Goal: Find specific page/section: Find specific page/section

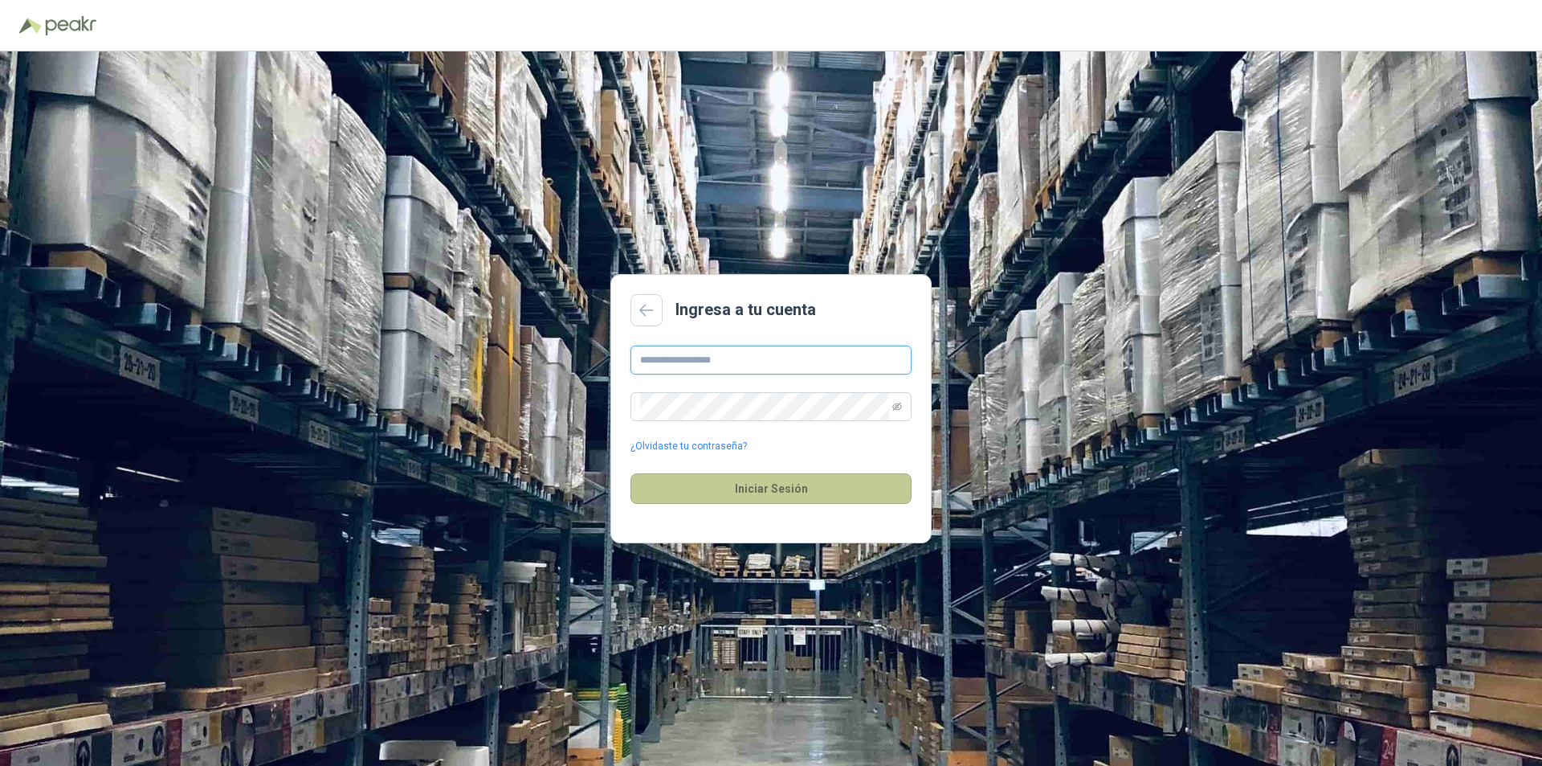
type input "**********"
click at [790, 490] on button "Iniciar Sesión" at bounding box center [771, 488] width 281 height 31
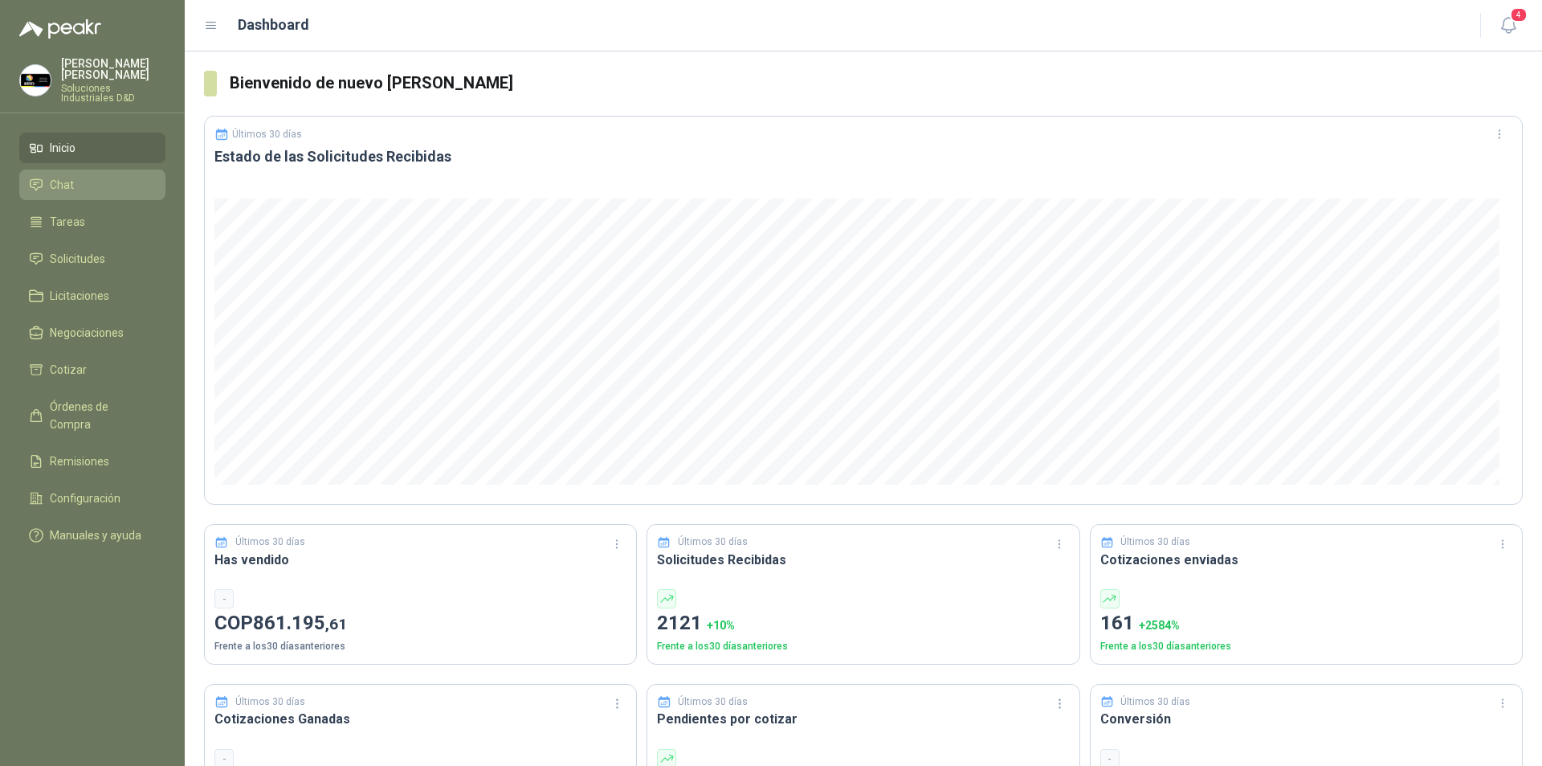
click at [61, 176] on span "Chat" at bounding box center [62, 185] width 24 height 18
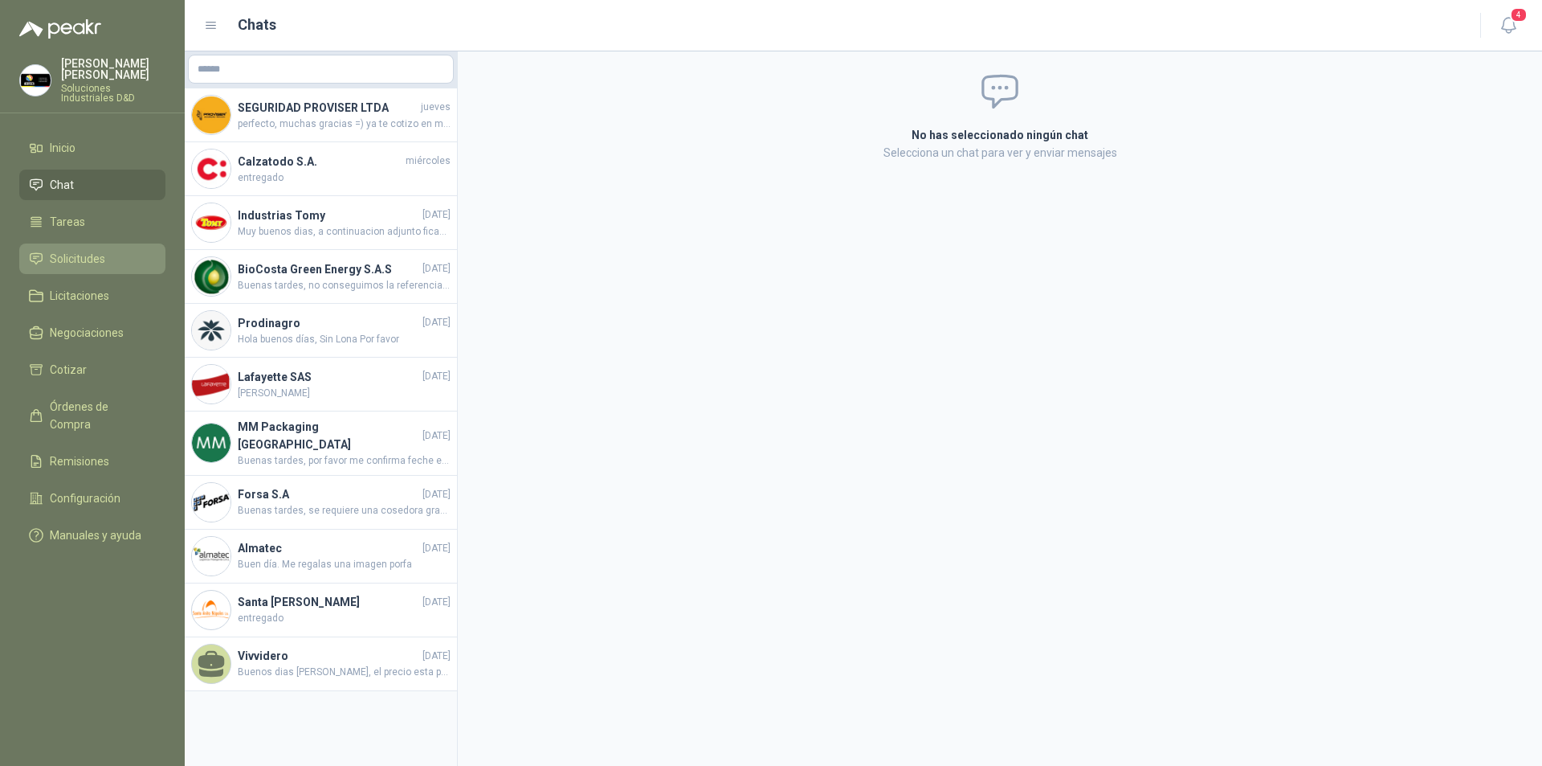
click at [60, 250] on span "Solicitudes" at bounding box center [77, 259] width 55 height 18
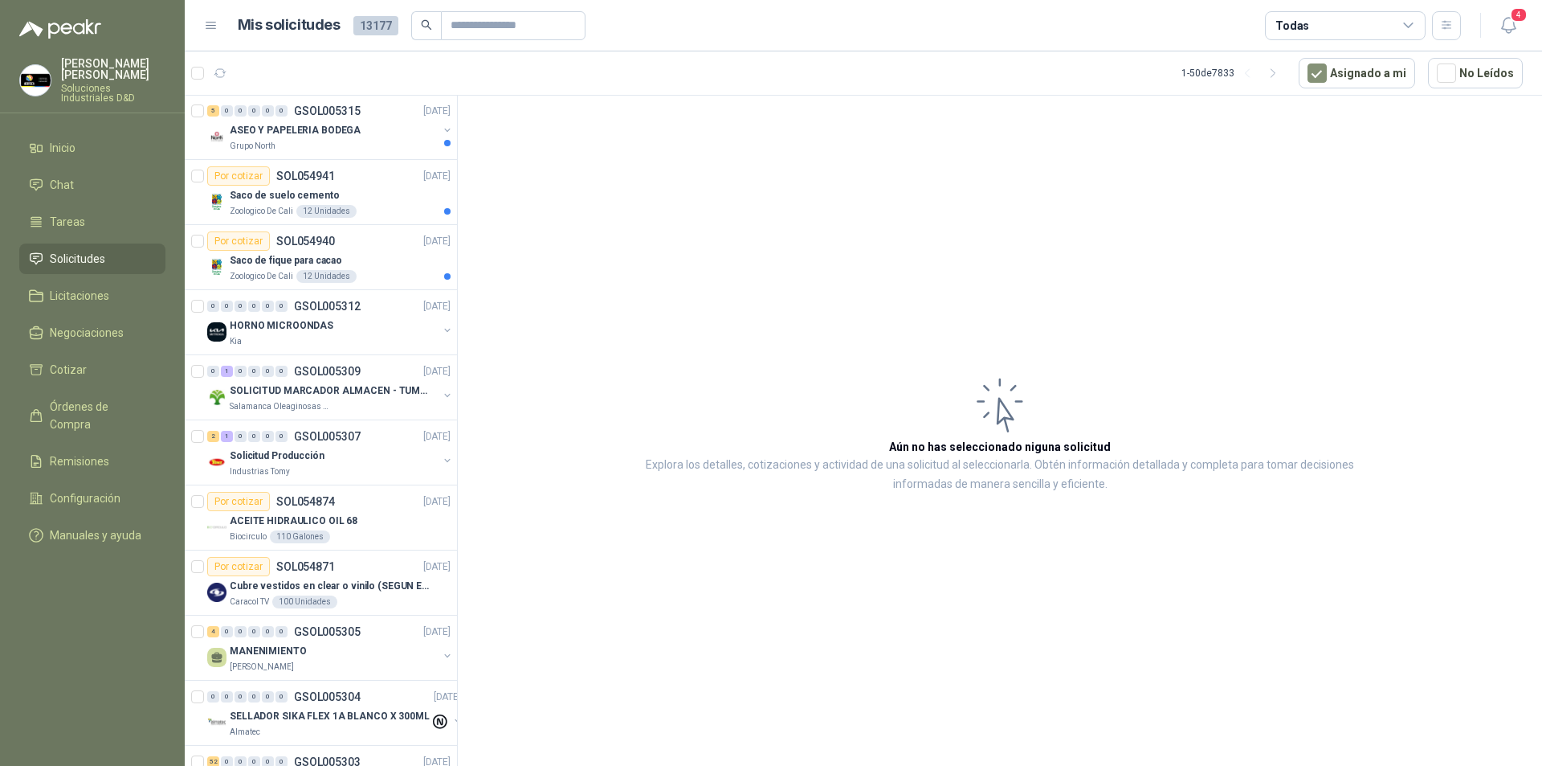
scroll to position [159, 0]
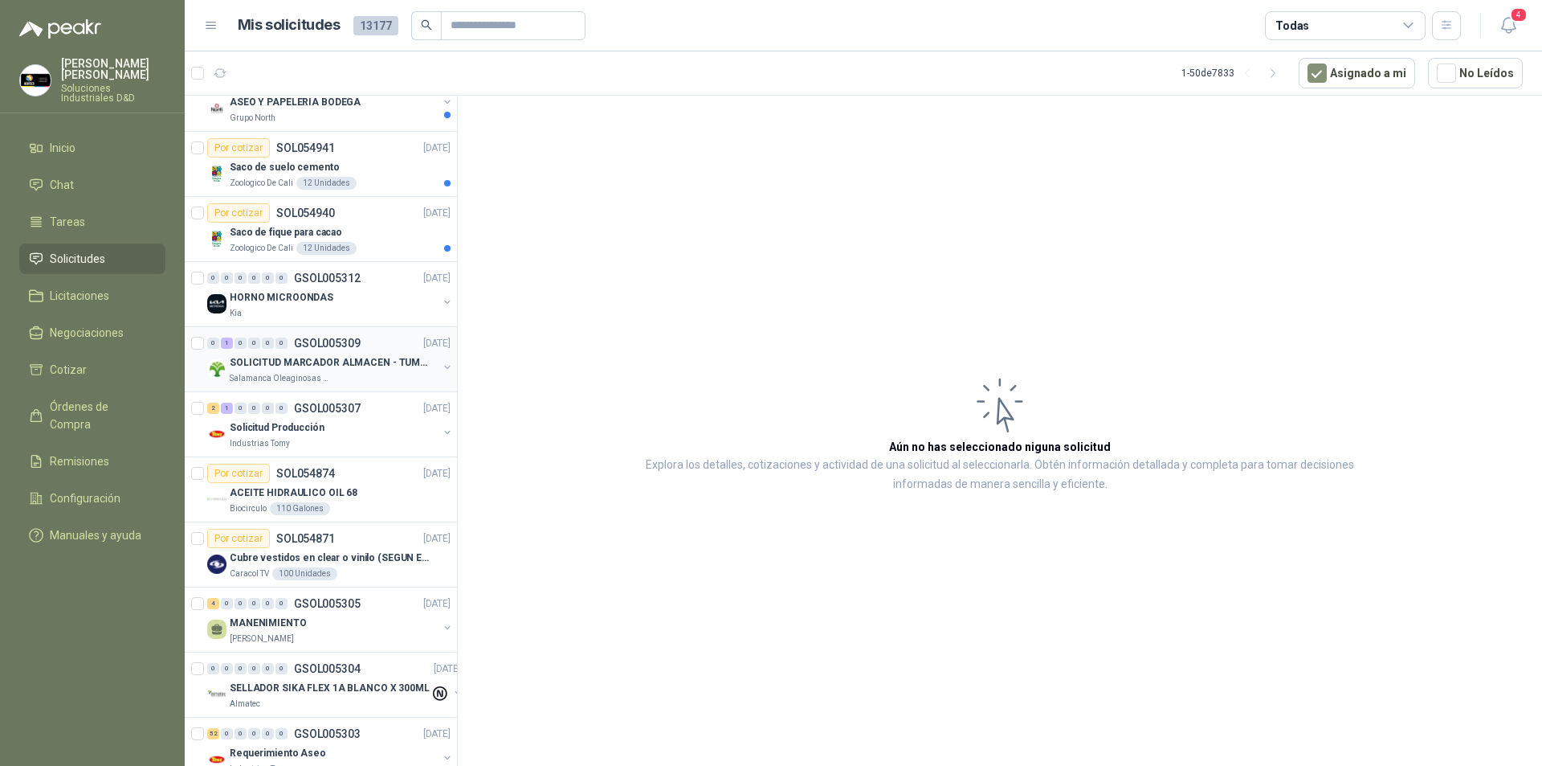
click at [333, 369] on p "SOLICITUD MARCADOR ALMACEN - TUMACO" at bounding box center [330, 362] width 200 height 15
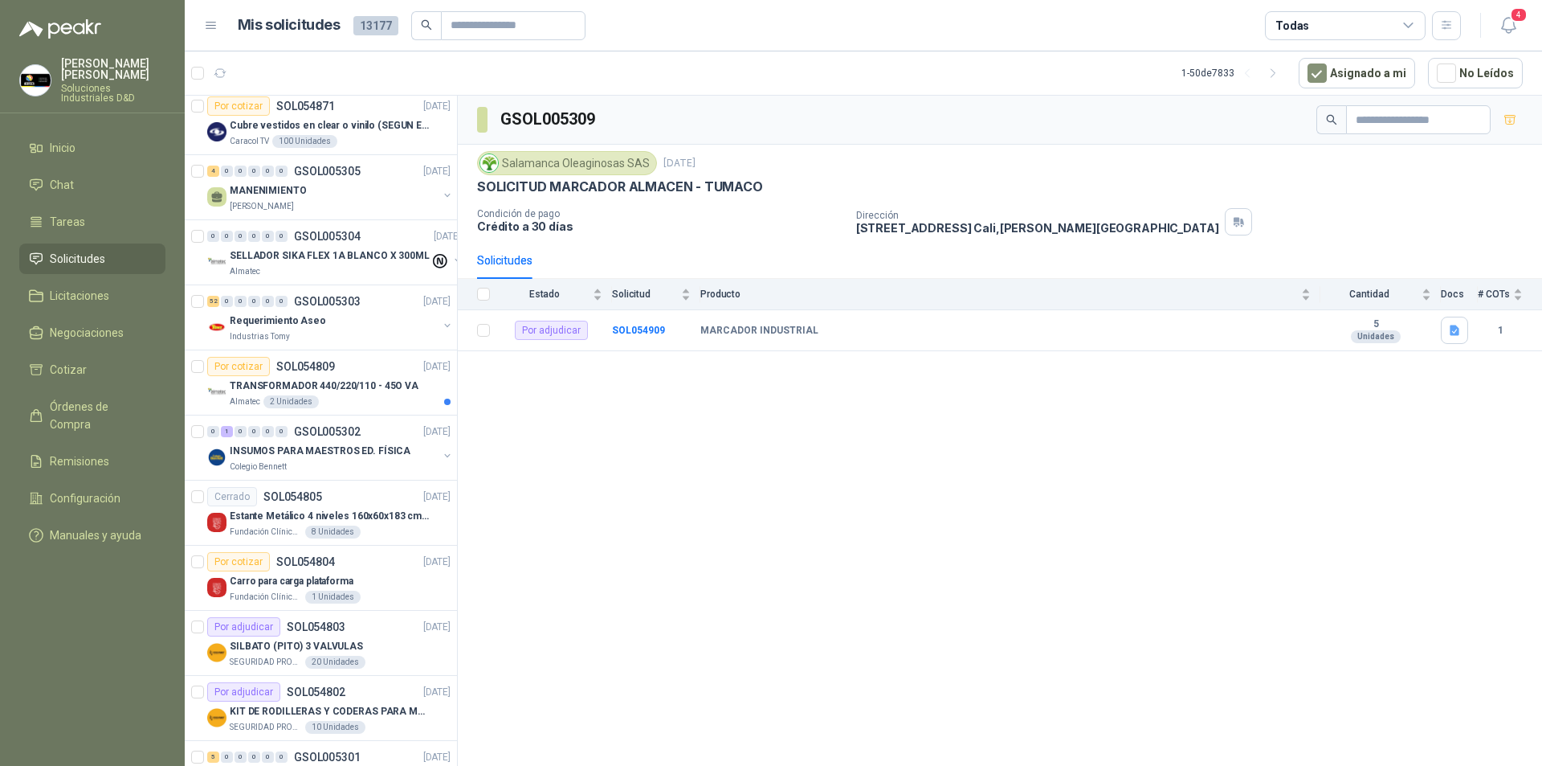
scroll to position [596, 0]
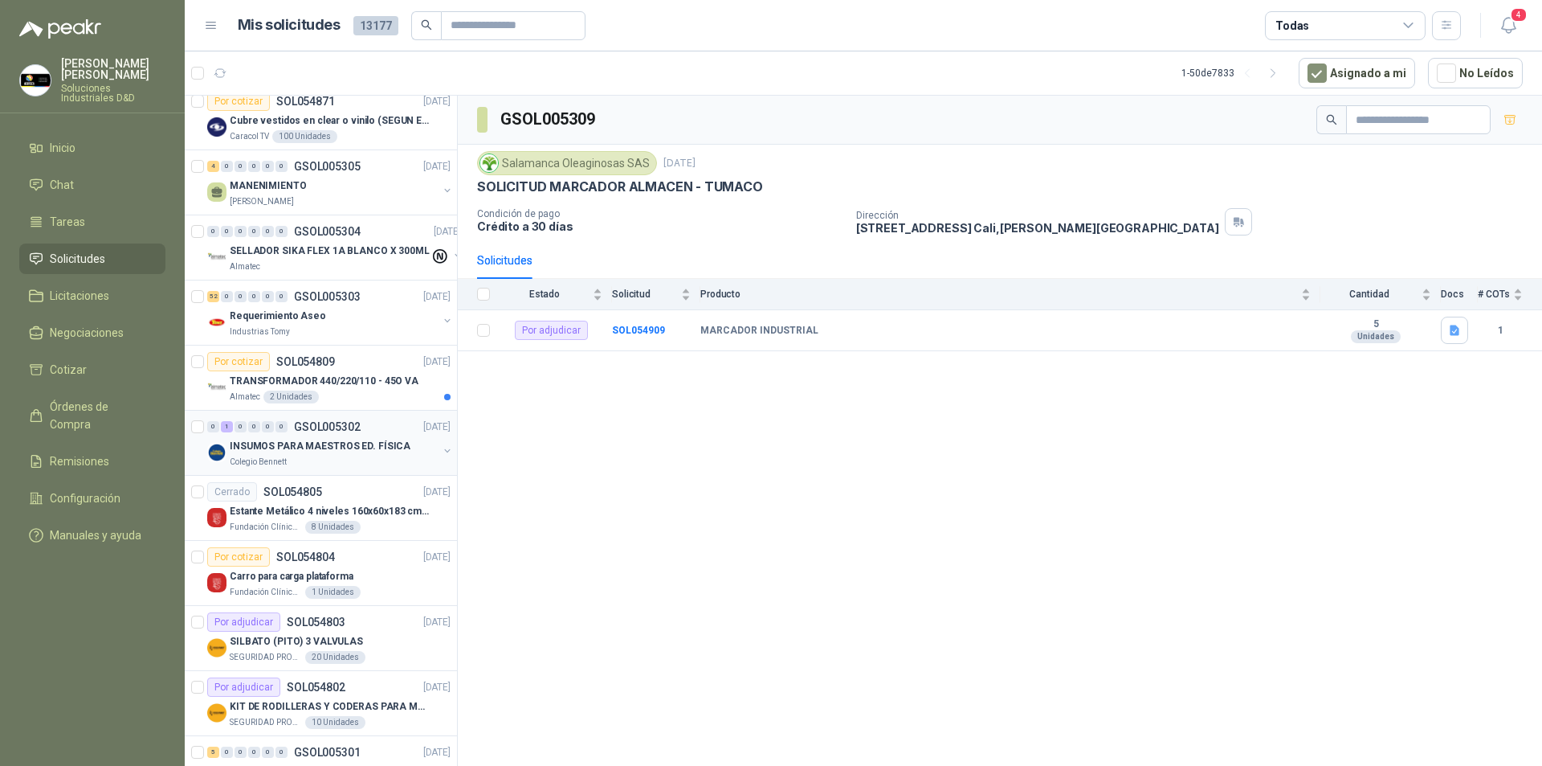
click at [386, 442] on p "INSUMOS PARA MAESTROS ED. FÍSICA" at bounding box center [320, 446] width 181 height 15
